Goal: Information Seeking & Learning: Find specific fact

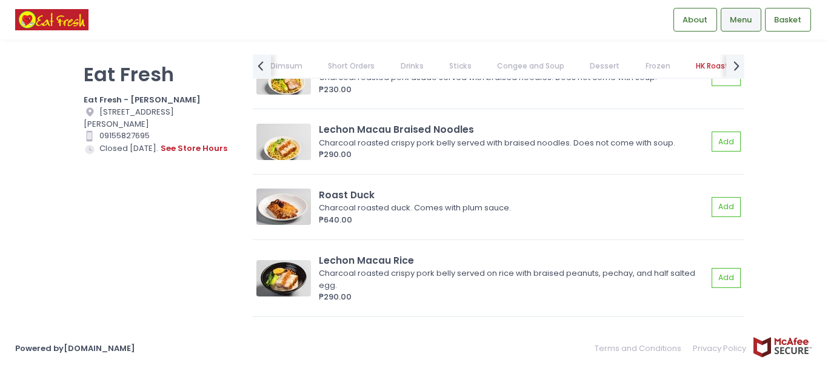
scroll to position [10007, 0]
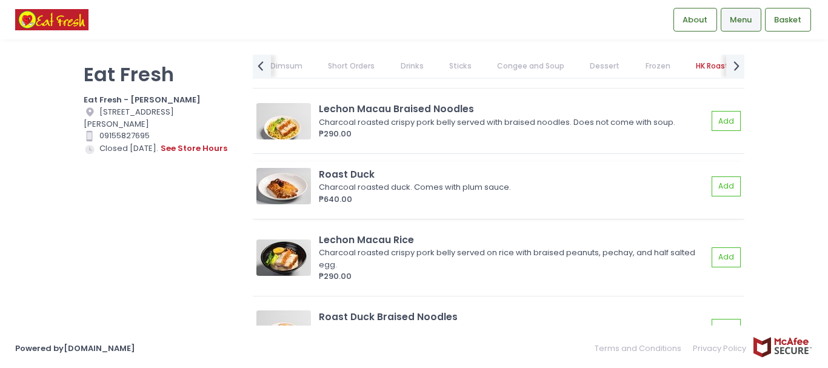
click at [398, 193] on div "Charcoal roasted duck. Comes with plum sauce." at bounding box center [511, 187] width 385 height 12
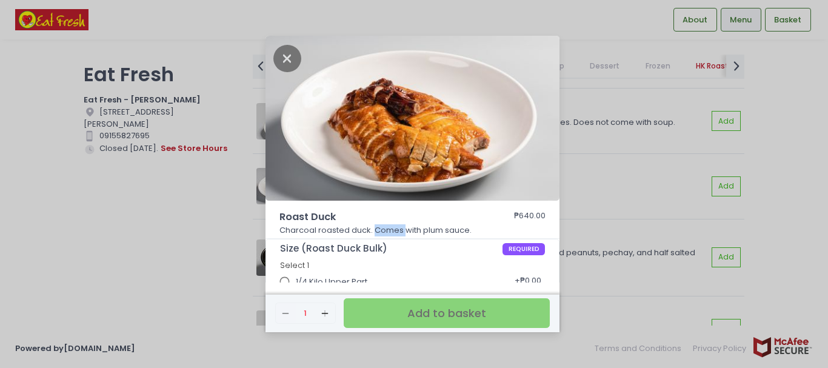
scroll to position [55, 0]
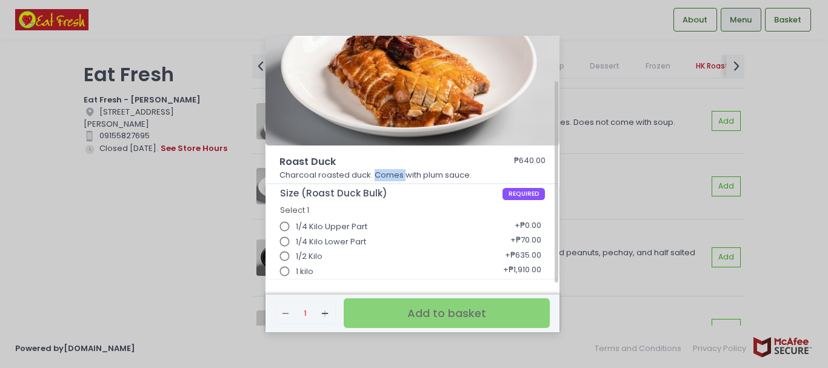
click at [286, 275] on input "1 kilo" at bounding box center [285, 271] width 23 height 23
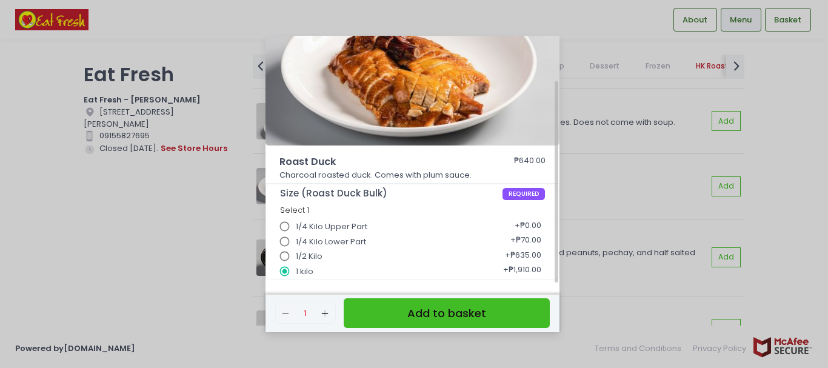
click at [287, 272] on input "1 kilo" at bounding box center [285, 271] width 23 height 23
click at [283, 273] on input "1 kilo" at bounding box center [285, 271] width 23 height 23
drag, startPoint x: 300, startPoint y: 307, endPoint x: 300, endPoint y: 301, distance: 6.1
click at [299, 307] on div "Remove Created with Sketch. 1 Add Created with Sketch." at bounding box center [305, 313] width 61 height 21
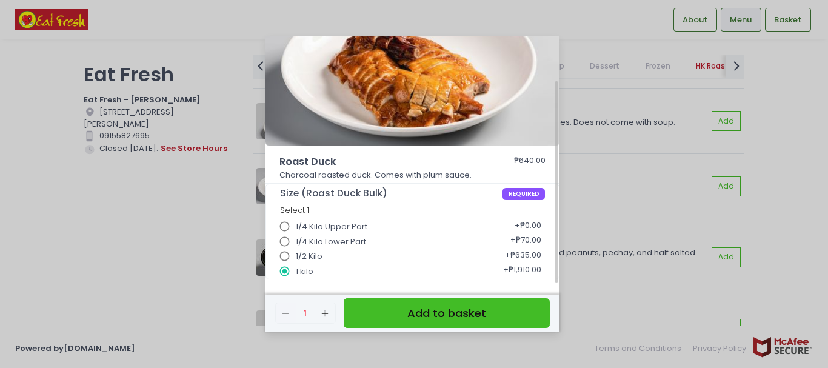
scroll to position [0, 0]
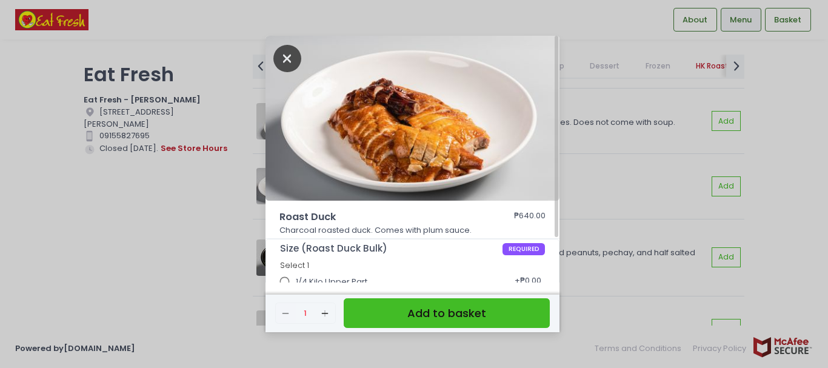
click at [289, 56] on icon "Close" at bounding box center [288, 58] width 28 height 27
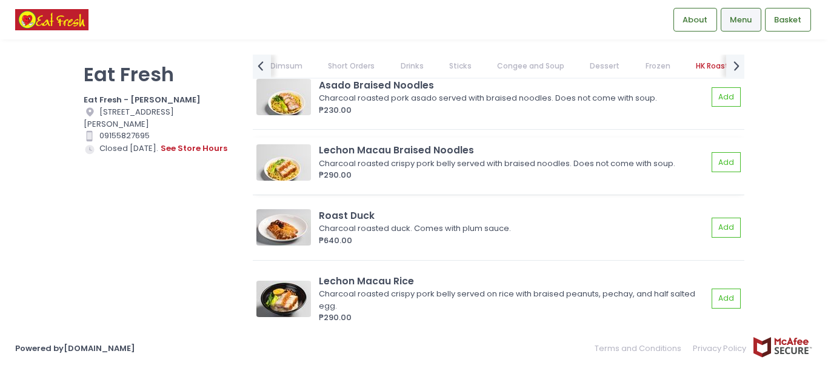
scroll to position [9946, 0]
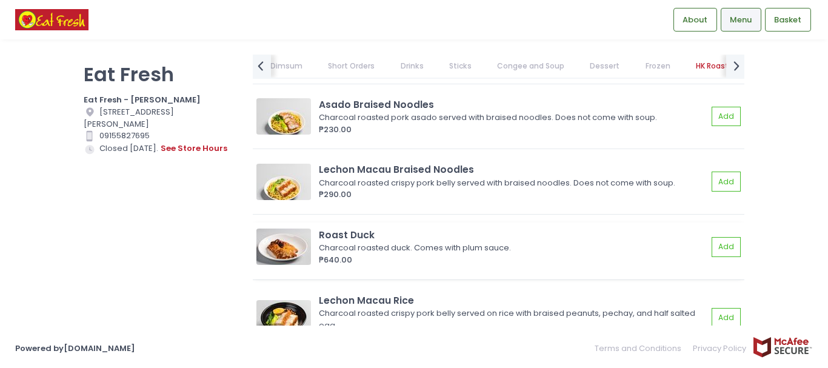
click at [548, 254] on div "Charcoal roasted duck. Comes with plum sauce." at bounding box center [511, 248] width 385 height 12
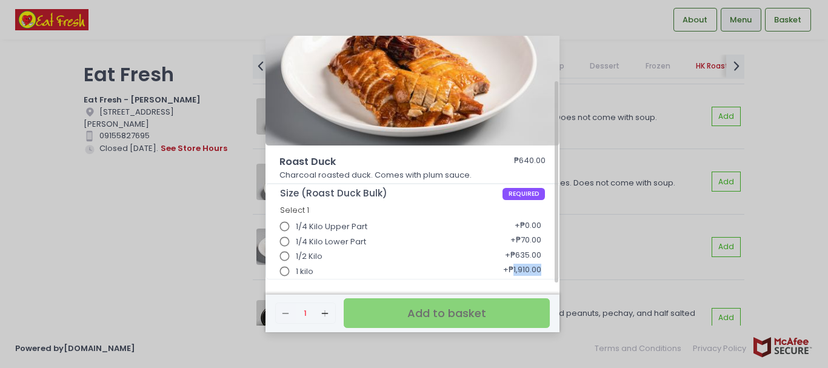
scroll to position [0, 0]
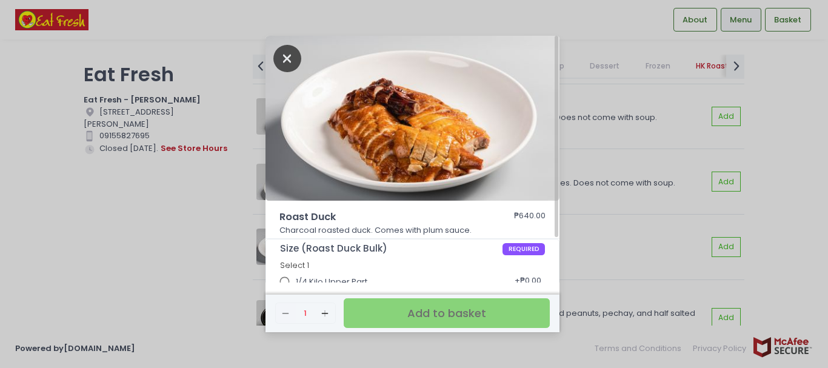
click at [293, 55] on icon "Close" at bounding box center [288, 58] width 28 height 27
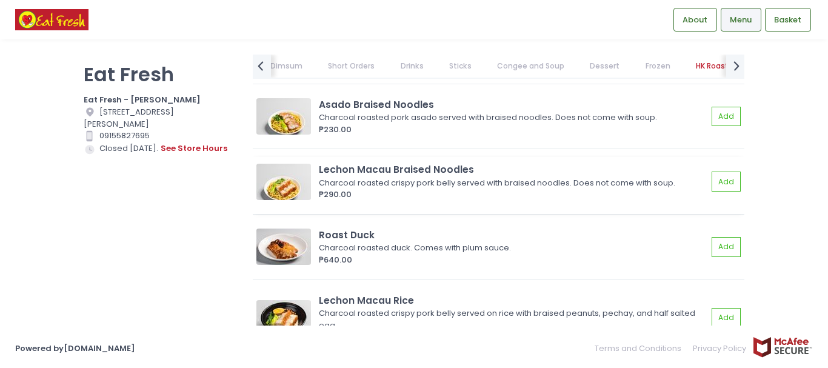
click at [514, 176] on div "Lechon Macau Braised Noodles" at bounding box center [513, 170] width 389 height 14
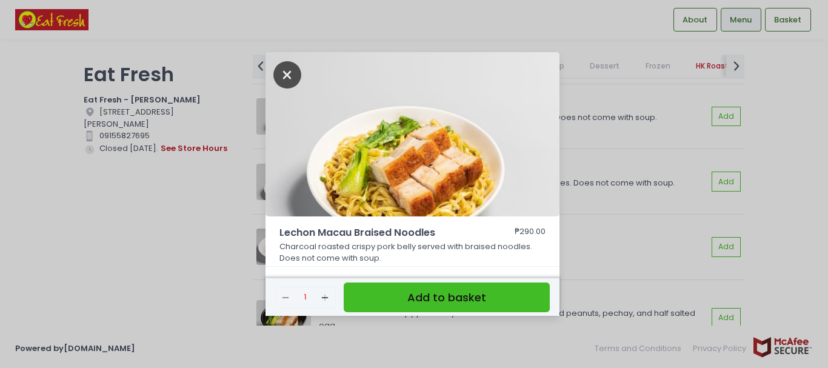
click at [284, 76] on icon "Close" at bounding box center [288, 74] width 28 height 27
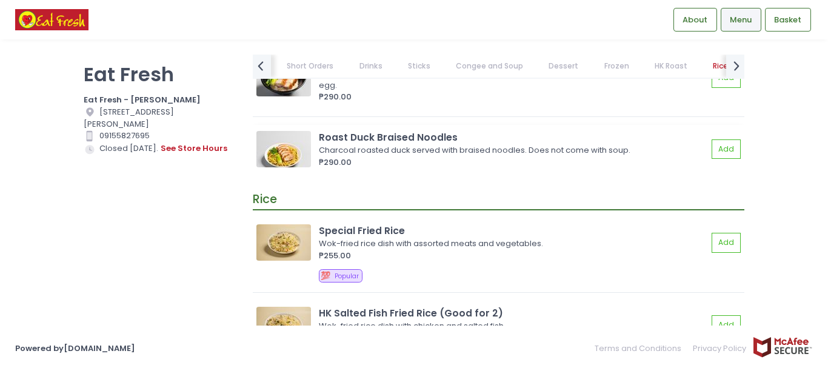
scroll to position [10249, 0]
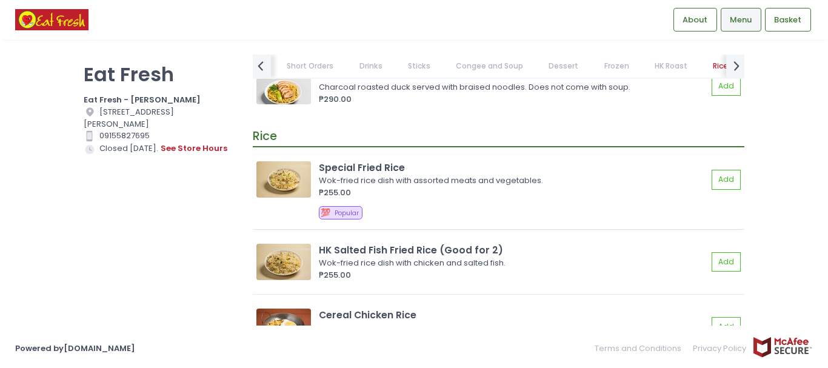
click at [369, 187] on div "Wok-fried rice dish with assorted meats and vegetables." at bounding box center [511, 181] width 385 height 12
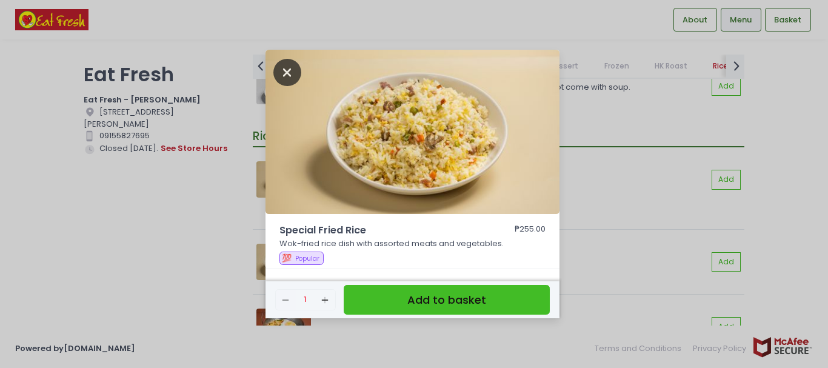
click at [280, 78] on icon "Close" at bounding box center [288, 72] width 28 height 27
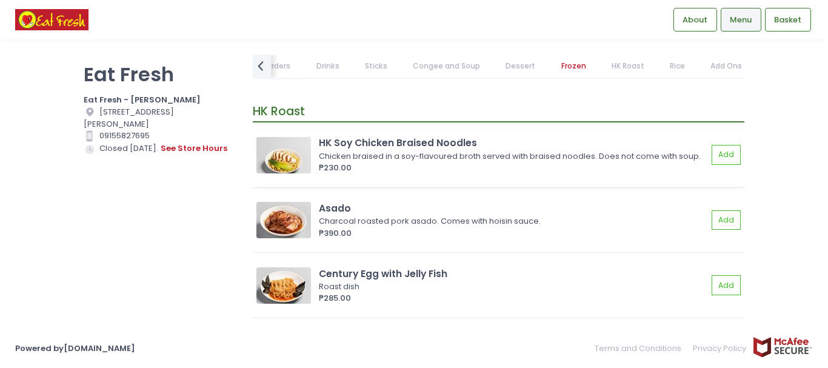
scroll to position [9096, 0]
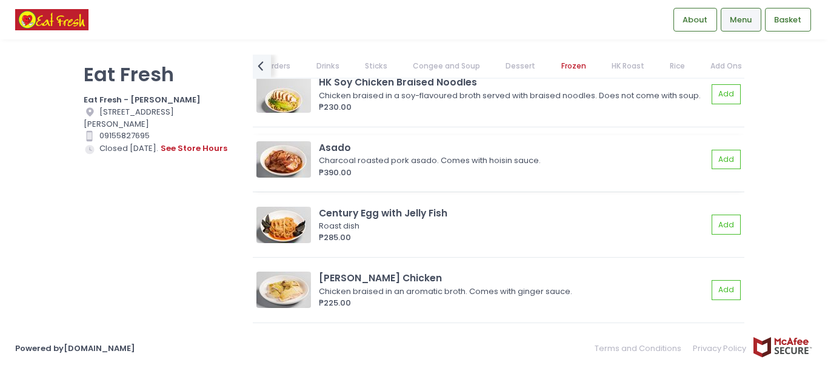
click at [409, 155] on div "Asado" at bounding box center [513, 148] width 389 height 14
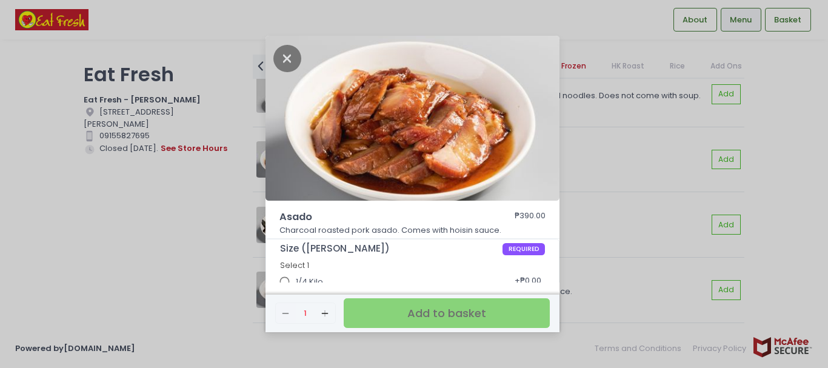
scroll to position [40, 0]
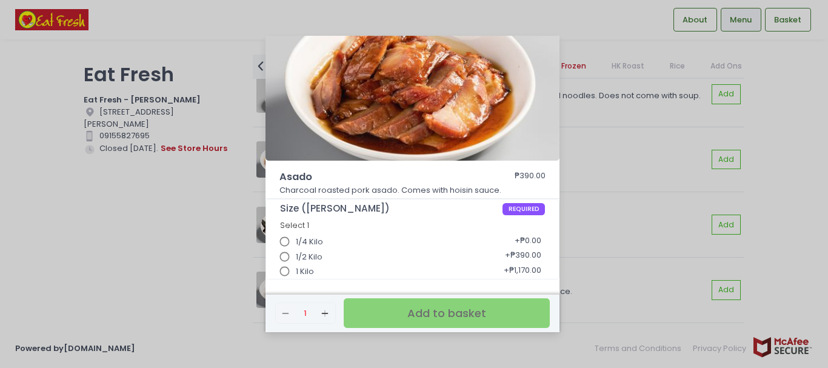
click at [157, 266] on div "Asado ₱390.00 Charcoal roasted pork asado. Comes with hoisin sauce. Size (Asado…" at bounding box center [414, 184] width 828 height 368
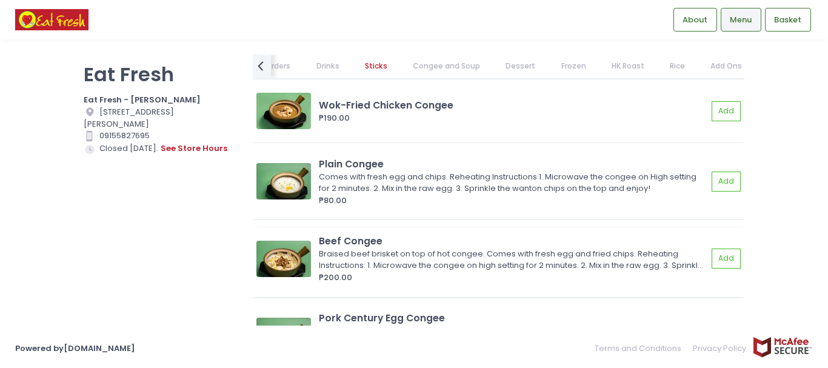
scroll to position [7277, 0]
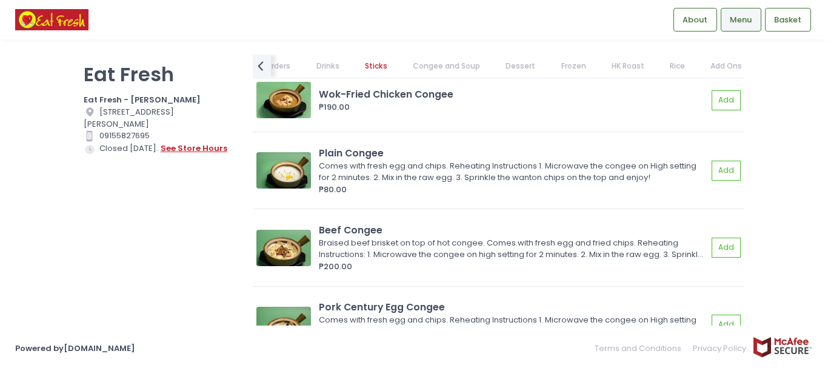
click at [178, 150] on button "see store hours" at bounding box center [194, 148] width 68 height 13
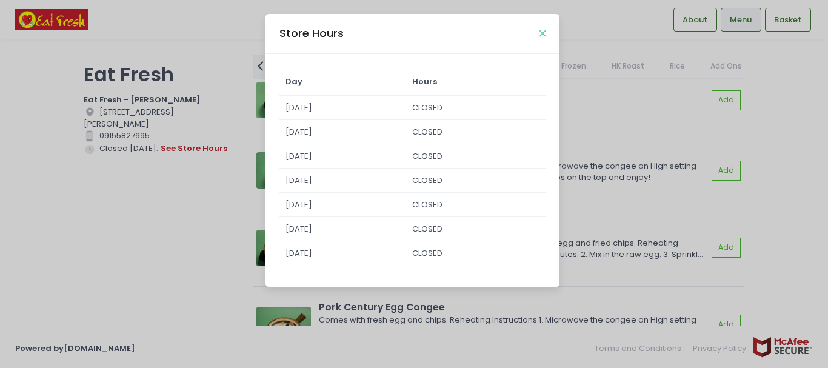
click at [541, 34] on icon "Close" at bounding box center [543, 33] width 6 height 9
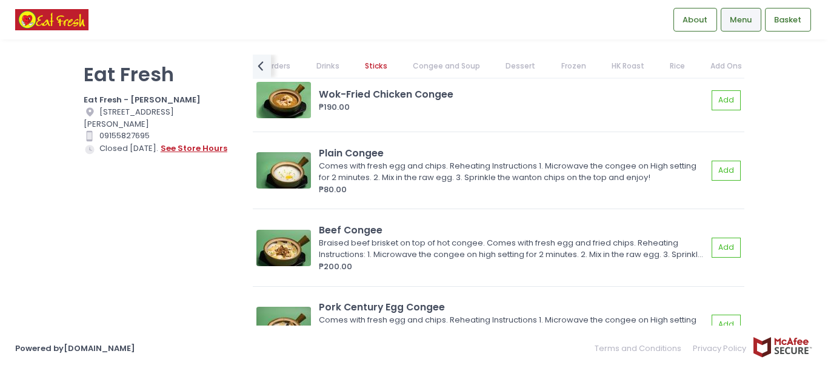
click at [181, 149] on button "see store hours" at bounding box center [194, 148] width 68 height 13
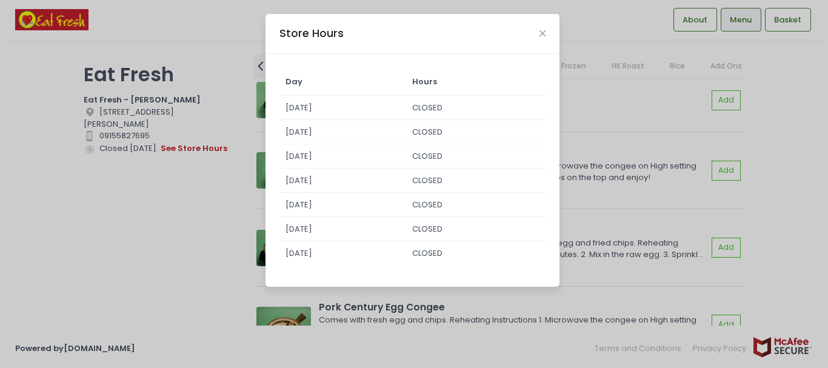
click at [811, 169] on div "Store Hours Day Hours [DATE] CLOSED [DATE] CLOSED [DATE] CLOSED [DATE] CLOSED […" at bounding box center [414, 184] width 828 height 368
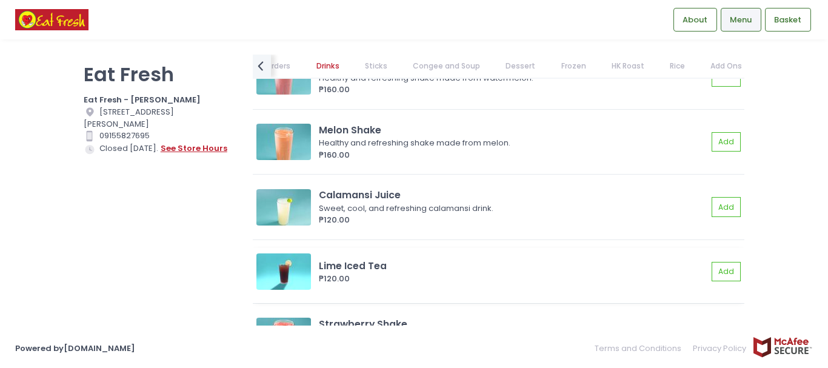
scroll to position [5518, 0]
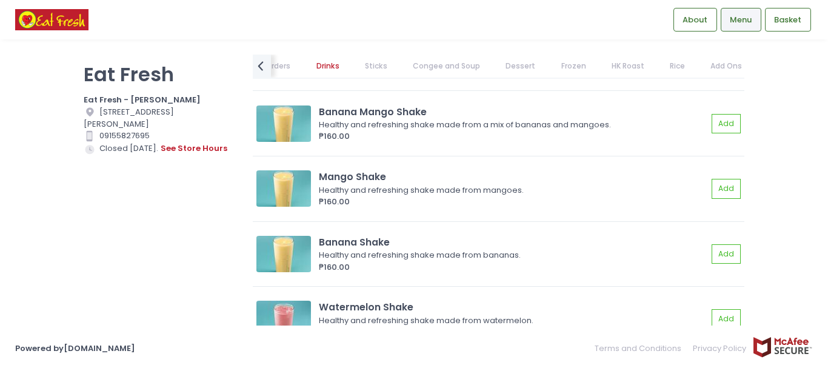
click at [619, 67] on link "HK Roast" at bounding box center [628, 66] width 56 height 23
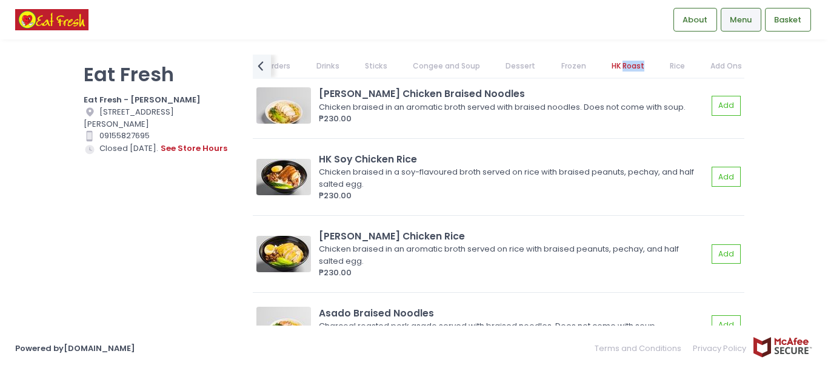
scroll to position [9718, 0]
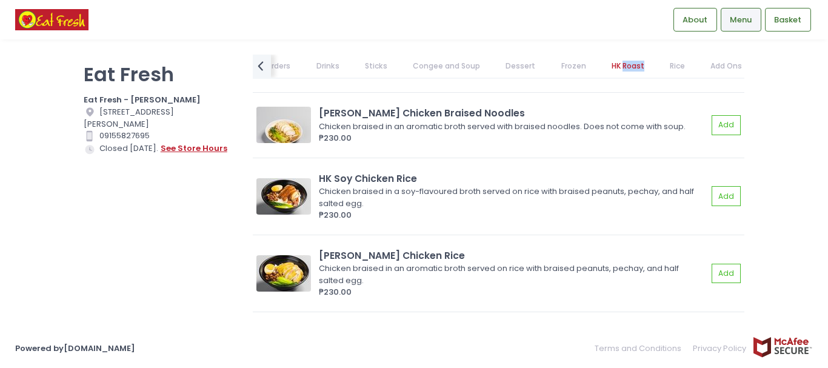
click at [183, 149] on button "see store hours" at bounding box center [194, 148] width 68 height 13
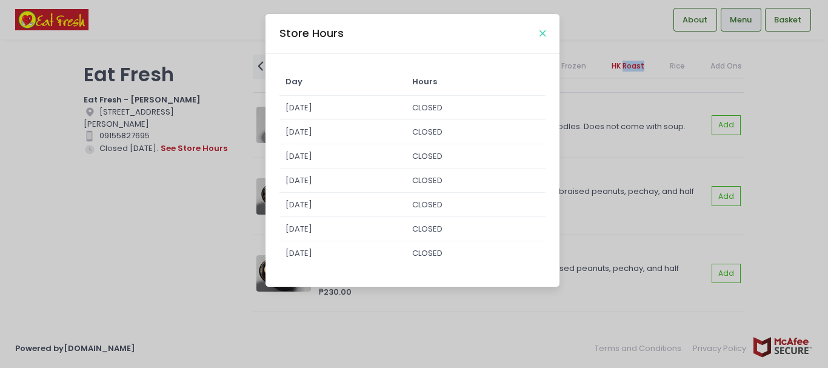
click at [540, 34] on button "Close" at bounding box center [543, 33] width 6 height 6
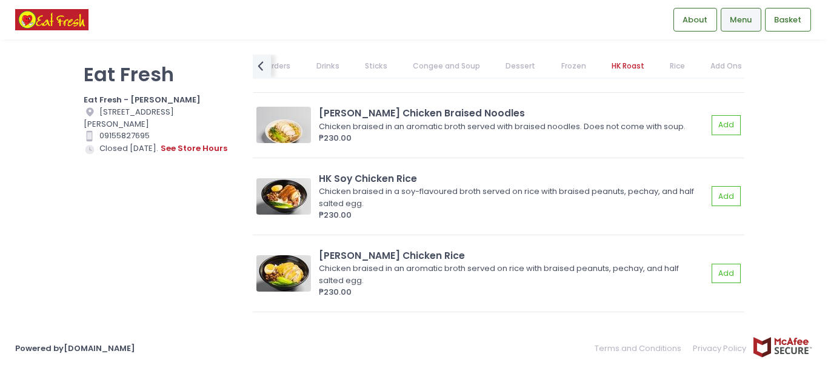
drag, startPoint x: 200, startPoint y: 1, endPoint x: 95, endPoint y: 264, distance: 283.1
click at [95, 264] on div "Eat Fresh Eat Fresh - [PERSON_NAME] Location Created with Sketch. [STREET_ADDRE…" at bounding box center [160, 178] width 169 height 247
drag, startPoint x: 790, startPoint y: 1, endPoint x: 79, endPoint y: 263, distance: 756.7
click at [79, 263] on div "Eat Fresh Eat Fresh - [PERSON_NAME] Location Created with Sketch. [STREET_ADDRE…" at bounding box center [160, 178] width 169 height 247
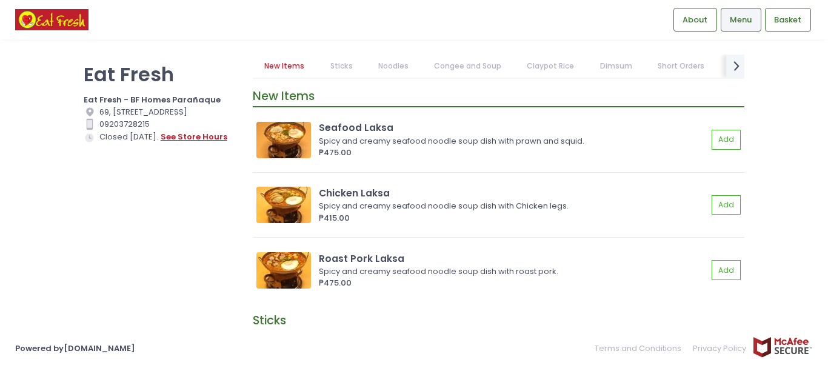
click at [193, 144] on button "see store hours" at bounding box center [194, 136] width 68 height 13
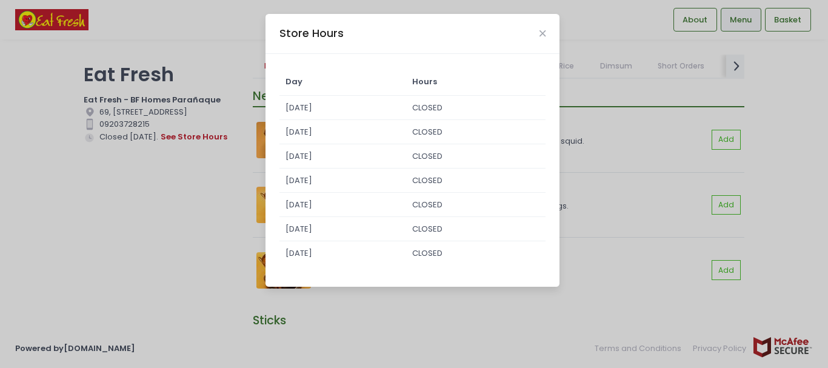
click at [127, 264] on div "Store Hours Day Hours [DATE] CLOSED [DATE] CLOSED [DATE] CLOSED [DATE] CLOSED […" at bounding box center [414, 184] width 828 height 368
